Goal: Find specific page/section: Find specific page/section

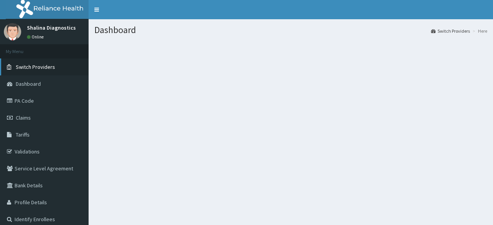
drag, startPoint x: 0, startPoint y: 0, endPoint x: 59, endPoint y: 70, distance: 91.5
click at [59, 70] on link "Switch Providers" at bounding box center [44, 67] width 89 height 17
click at [45, 68] on span "Switch Providers" at bounding box center [35, 67] width 39 height 7
click at [153, 73] on section at bounding box center [291, 83] width 404 height 96
click at [98, 10] on link "Toggle navigation" at bounding box center [97, 9] width 16 height 19
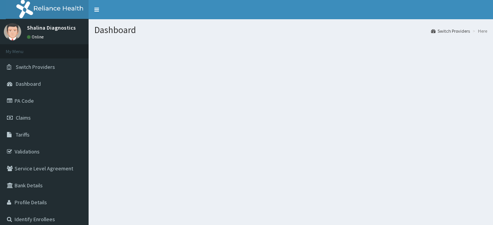
click at [149, 79] on section at bounding box center [291, 83] width 404 height 96
click at [49, 67] on span "Switch Providers" at bounding box center [35, 67] width 39 height 7
drag, startPoint x: 49, startPoint y: 67, endPoint x: 46, endPoint y: 70, distance: 4.4
drag, startPoint x: 46, startPoint y: 70, endPoint x: 216, endPoint y: 62, distance: 169.6
click at [216, 62] on section at bounding box center [291, 83] width 404 height 96
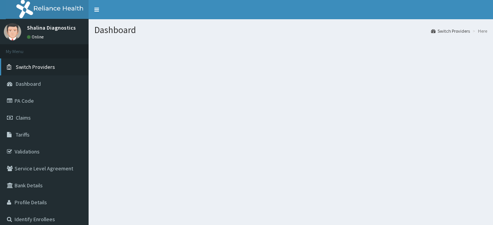
click at [35, 66] on span "Switch Providers" at bounding box center [35, 67] width 39 height 7
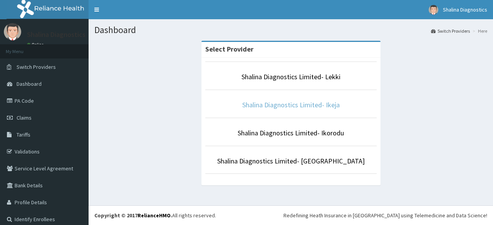
click at [321, 103] on link "Shalina Diagnostics Limited- Ikeja" at bounding box center [290, 104] width 97 height 9
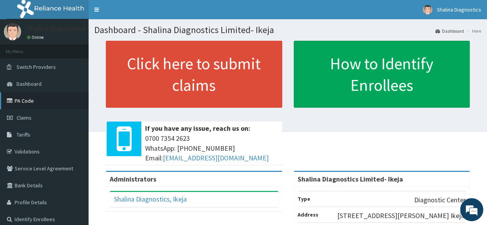
click at [25, 102] on link "PA Code" at bounding box center [44, 100] width 89 height 17
